Goal: Book appointment/travel/reservation

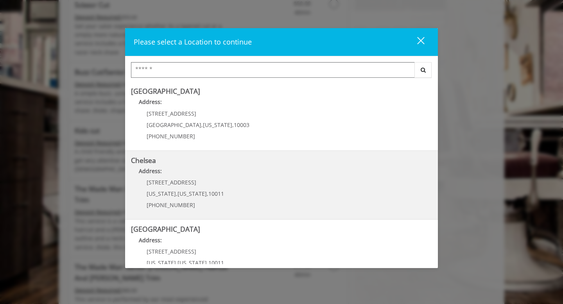
scroll to position [516, 0]
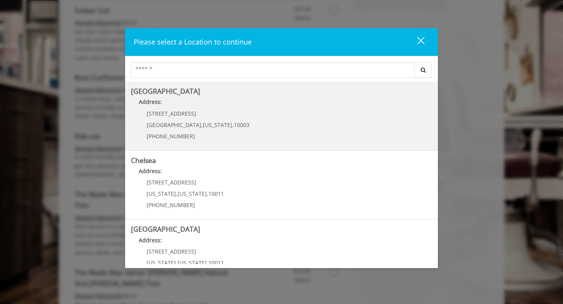
click at [266, 108] on Village "Address:" at bounding box center [281, 104] width 301 height 13
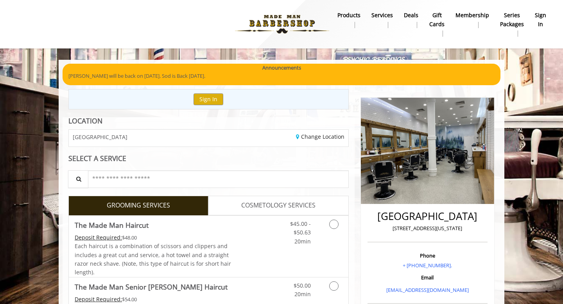
click at [256, 72] on div "Announcements" at bounding box center [281, 68] width 426 height 8
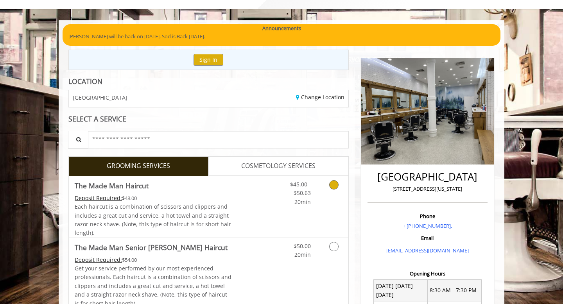
scroll to position [48, 0]
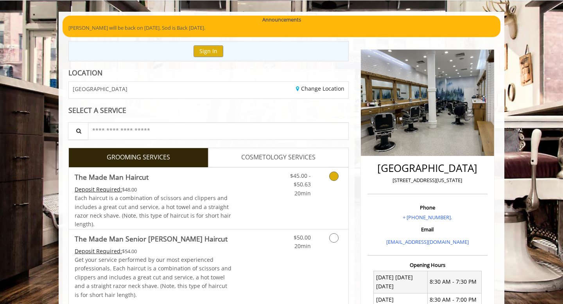
click at [340, 178] on link "Grooming services" at bounding box center [332, 183] width 20 height 30
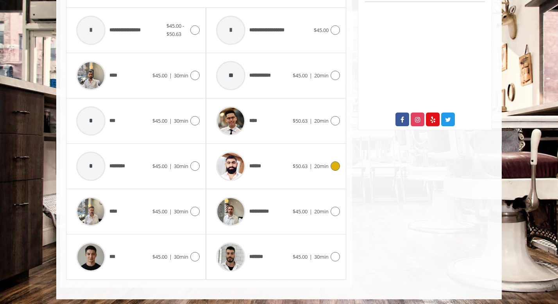
scroll to position [382, 0]
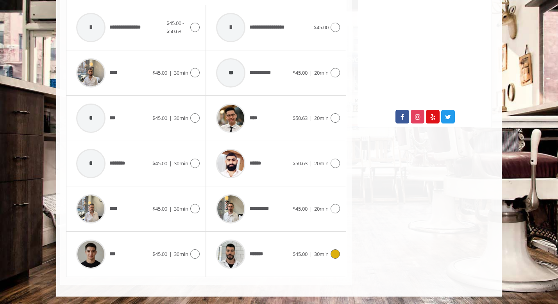
click at [338, 251] on icon at bounding box center [335, 253] width 9 height 9
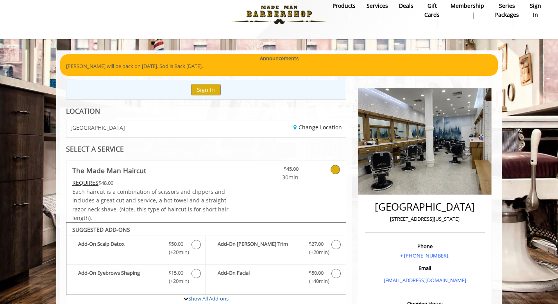
scroll to position [0, 0]
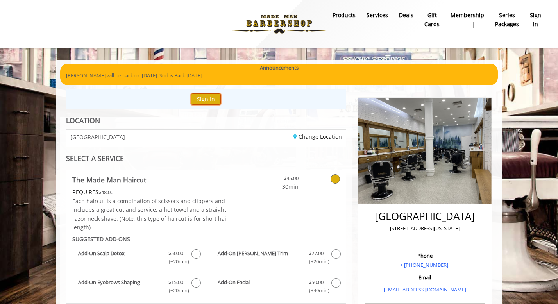
click at [197, 100] on button "Sign In" at bounding box center [206, 98] width 30 height 11
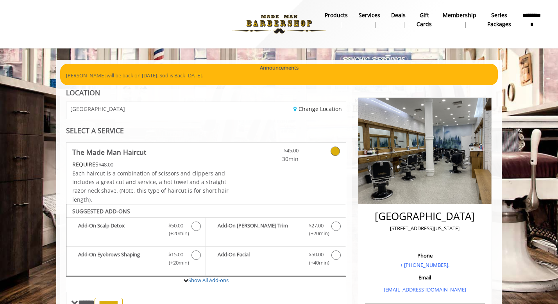
scroll to position [13, 0]
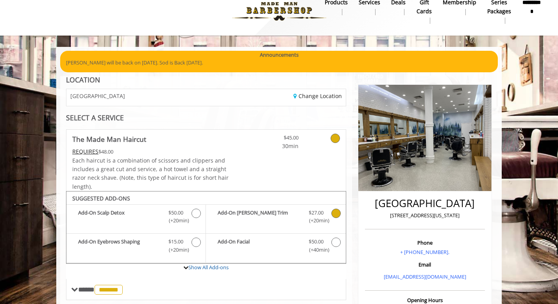
click at [328, 218] on span "(+20min )" at bounding box center [315, 221] width 23 height 8
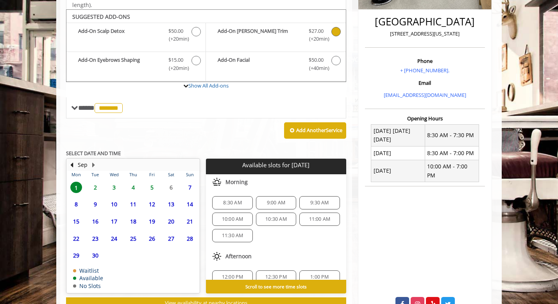
scroll to position [204, 0]
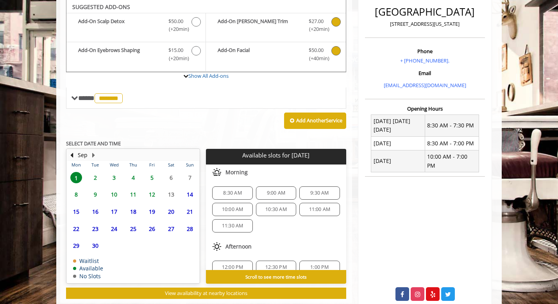
drag, startPoint x: 317, startPoint y: 63, endPoint x: 302, endPoint y: 116, distance: 55.3
click at [302, 116] on div "**********" at bounding box center [206, 35] width 280 height 195
click at [297, 77] on label "Show All Add-ons" at bounding box center [206, 80] width 280 height 16
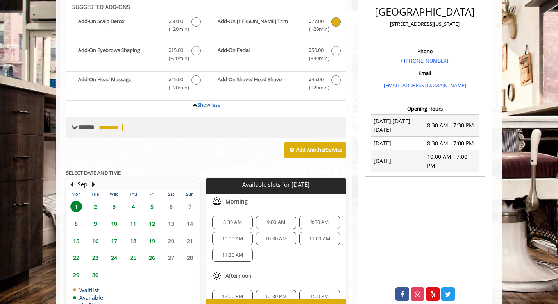
click at [112, 123] on span "*******" at bounding box center [109, 128] width 28 height 10
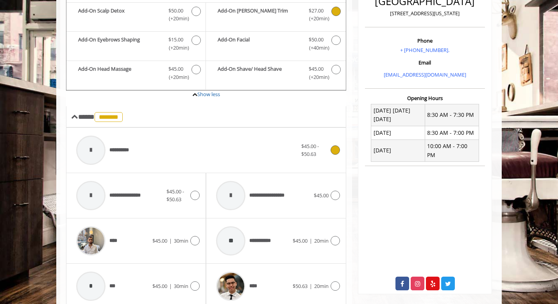
scroll to position [218, 0]
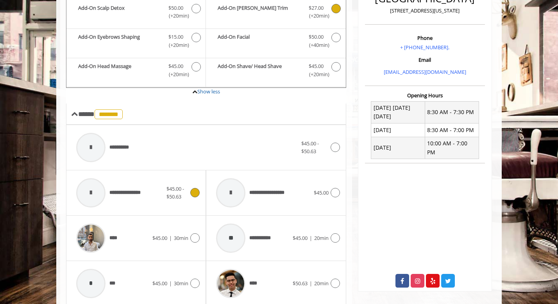
click at [191, 196] on div at bounding box center [193, 192] width 11 height 9
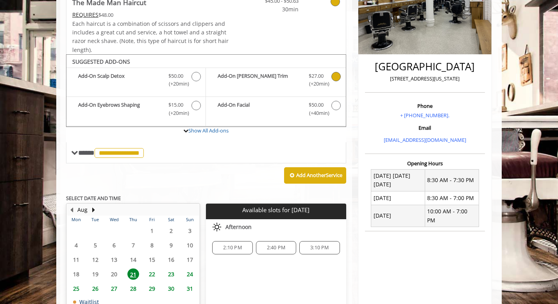
scroll to position [154, 0]
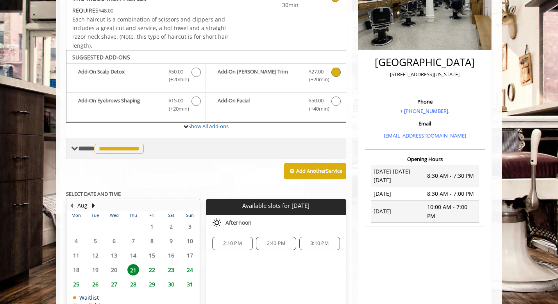
click at [125, 150] on span "**********" at bounding box center [119, 149] width 49 height 10
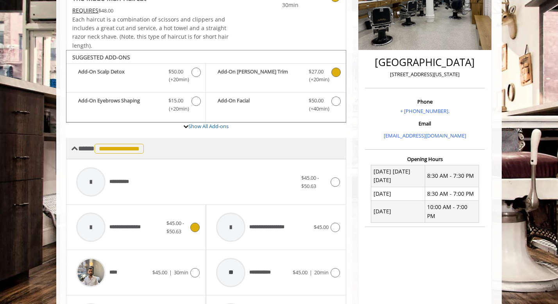
click at [125, 150] on span "**********" at bounding box center [119, 149] width 49 height 10
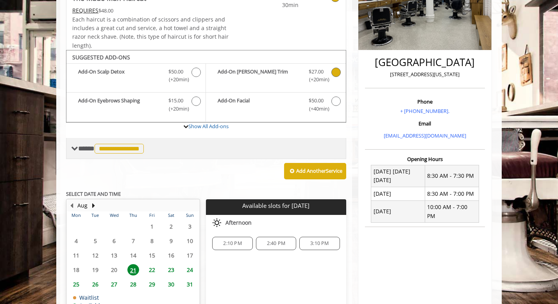
click at [125, 150] on span "**********" at bounding box center [119, 149] width 49 height 10
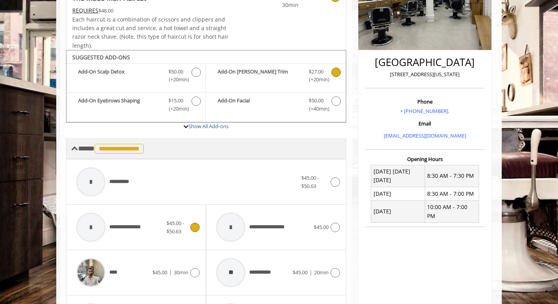
click at [125, 150] on span "**********" at bounding box center [119, 149] width 49 height 10
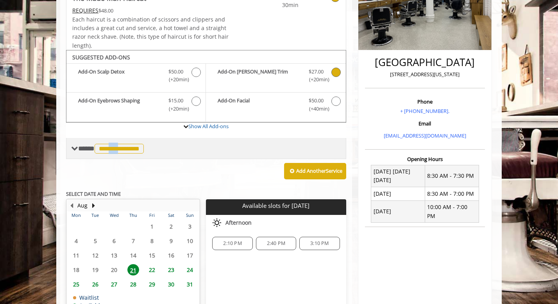
click at [125, 150] on span "**********" at bounding box center [119, 149] width 49 height 10
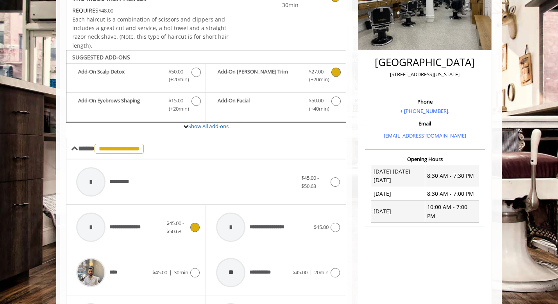
click at [200, 228] on div at bounding box center [193, 227] width 11 height 9
click at [330, 187] on div "$45.00 - $50.63" at bounding box center [320, 182] width 38 height 16
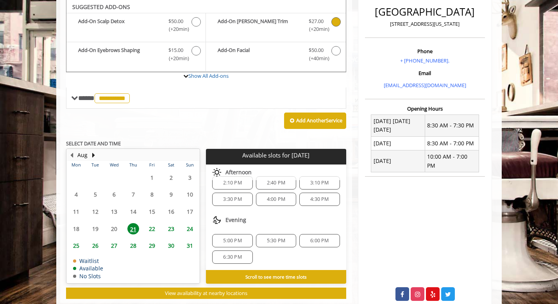
scroll to position [9, 0]
click at [279, 234] on div "5:00 PM 5:30 PM 6:00 PM 6:30 PM" at bounding box center [276, 250] width 140 height 42
click at [277, 240] on span "5:30 PM" at bounding box center [276, 242] width 18 height 6
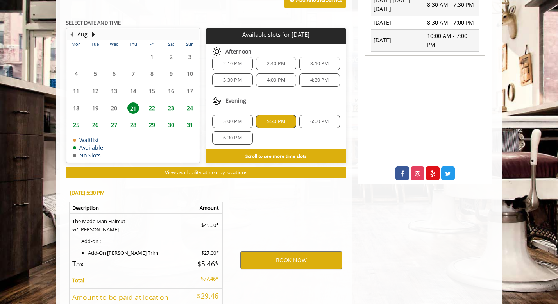
scroll to position [387, 0]
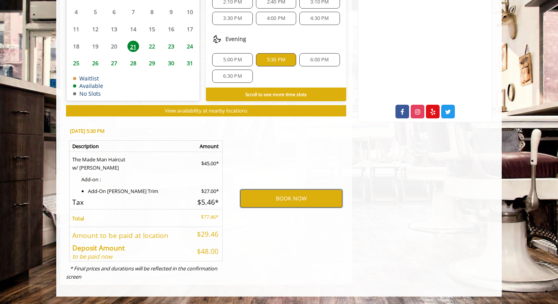
click at [285, 194] on button "BOOK NOW" at bounding box center [291, 199] width 102 height 18
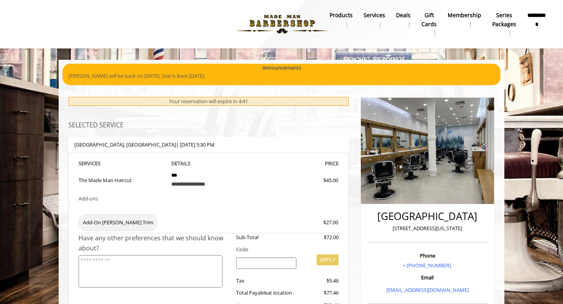
scroll to position [216, 0]
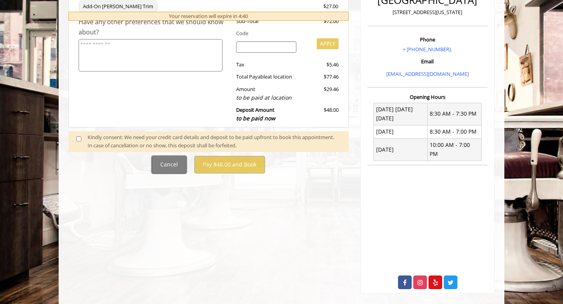
click at [169, 166] on button "Cancel" at bounding box center [169, 165] width 35 height 18
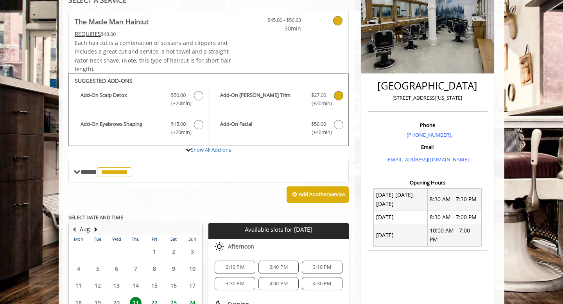
scroll to position [130, 0]
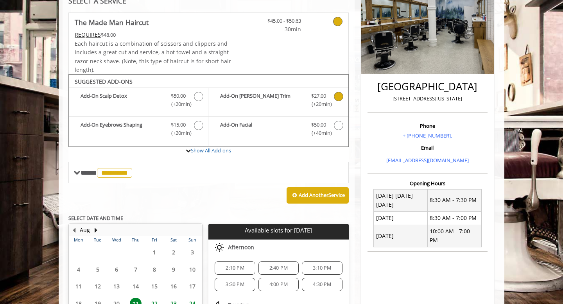
click at [341, 26] on link at bounding box center [328, 23] width 30 height 21
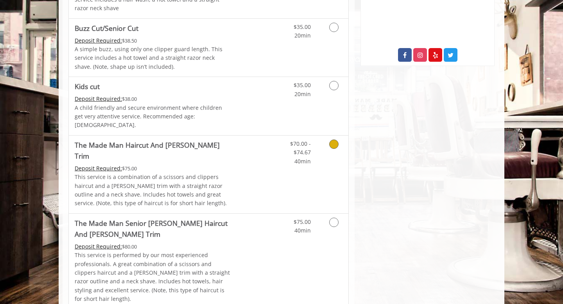
scroll to position [443, 0]
click at [265, 151] on link "Discounted Price" at bounding box center [255, 175] width 47 height 78
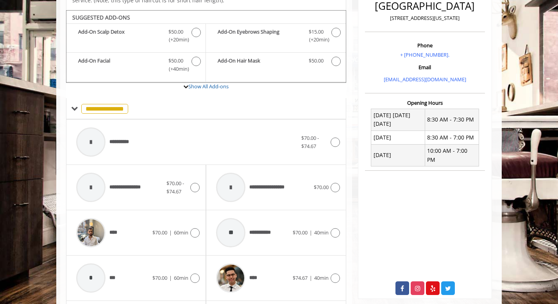
scroll to position [209, 0]
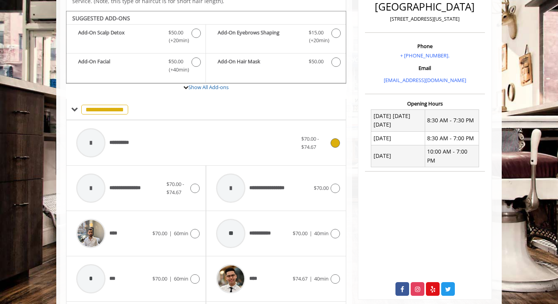
click at [313, 145] on div "**********" at bounding box center [206, 142] width 268 height 37
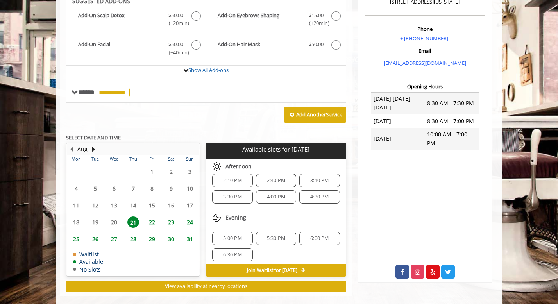
scroll to position [10, 0]
click at [272, 232] on span "5:30 PM" at bounding box center [276, 235] width 18 height 6
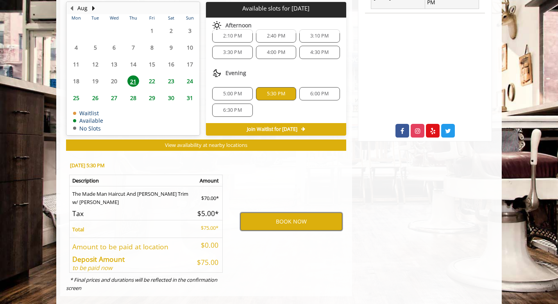
click at [288, 213] on button "BOOK NOW" at bounding box center [291, 222] width 102 height 18
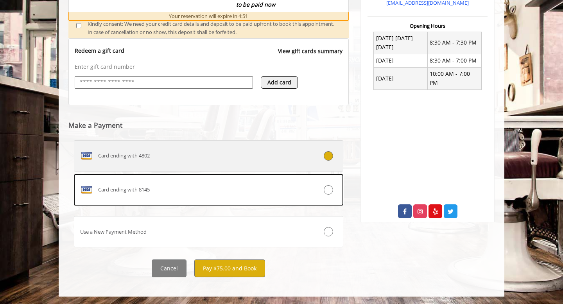
scroll to position [288, 0]
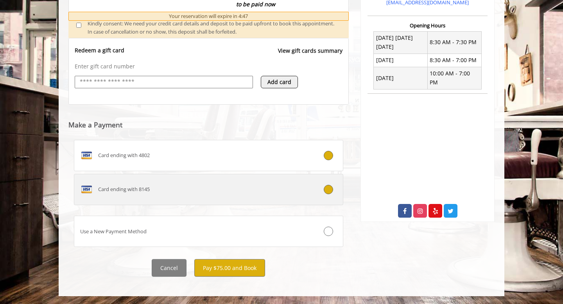
click at [333, 188] on div at bounding box center [320, 189] width 45 height 9
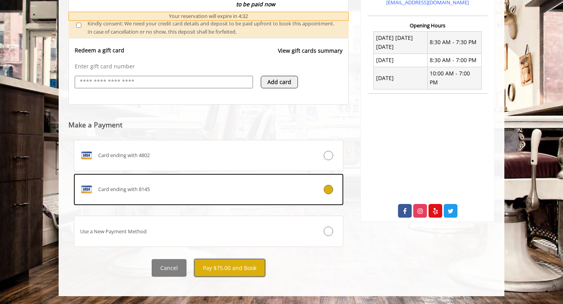
click at [232, 266] on button "Pay $75.00 and Book" at bounding box center [229, 268] width 71 height 18
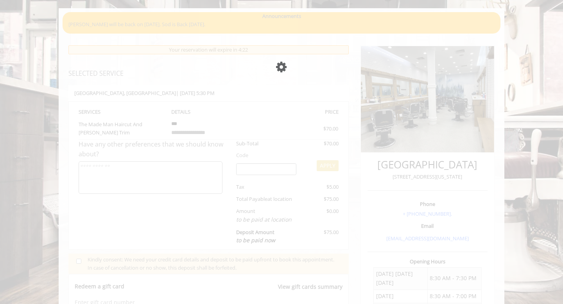
scroll to position [51, 0]
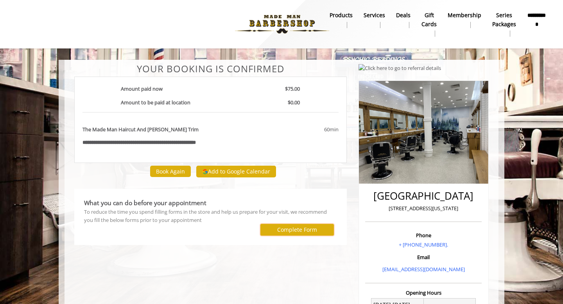
click at [291, 231] on label "Complete Form" at bounding box center [297, 230] width 40 height 6
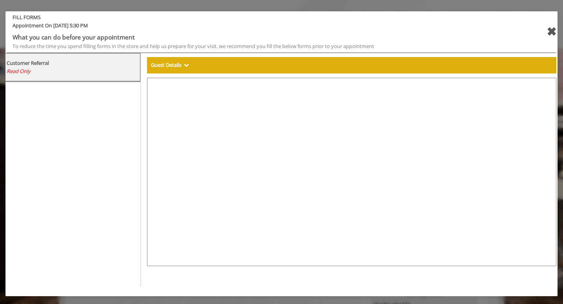
select select "***"
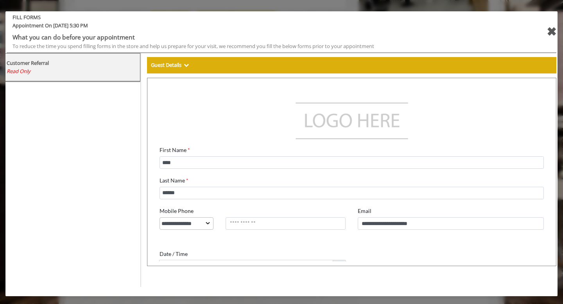
scroll to position [149, 0]
click at [551, 34] on div "✖" at bounding box center [551, 31] width 10 height 19
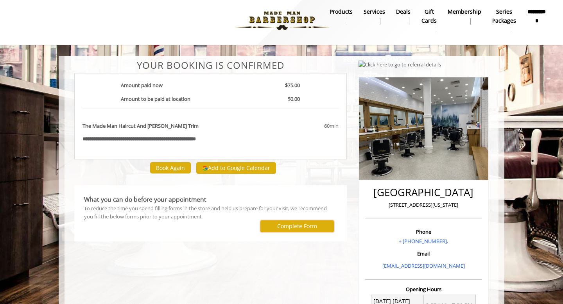
scroll to position [0, 0]
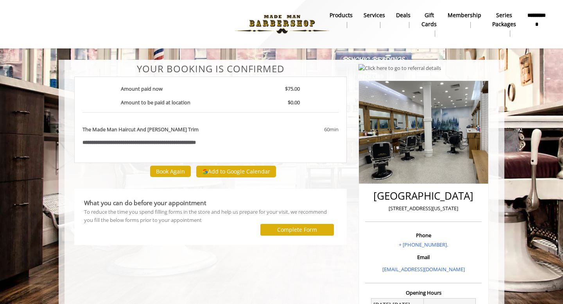
click at [166, 140] on b "**********" at bounding box center [149, 142] width 94 height 5
